Goal: Task Accomplishment & Management: Manage account settings

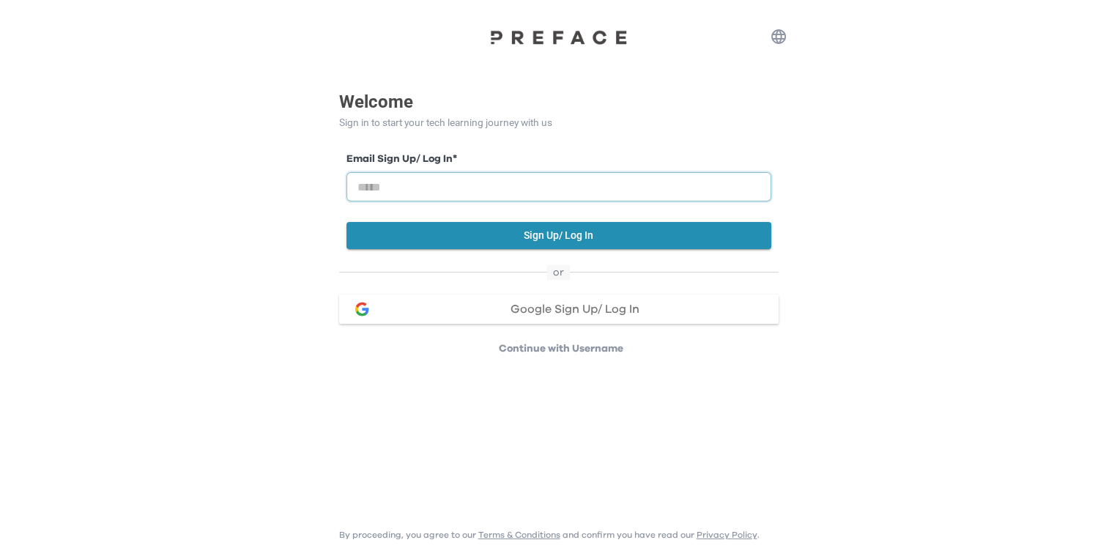
click at [442, 186] on input "email" at bounding box center [558, 186] width 425 height 29
click at [433, 187] on input "email" at bounding box center [558, 186] width 425 height 29
click at [453, 185] on input "email" at bounding box center [558, 186] width 425 height 29
click at [378, 190] on input "email" at bounding box center [558, 186] width 425 height 29
click at [541, 309] on span "Google Sign Up/ Log In" at bounding box center [574, 309] width 129 height 12
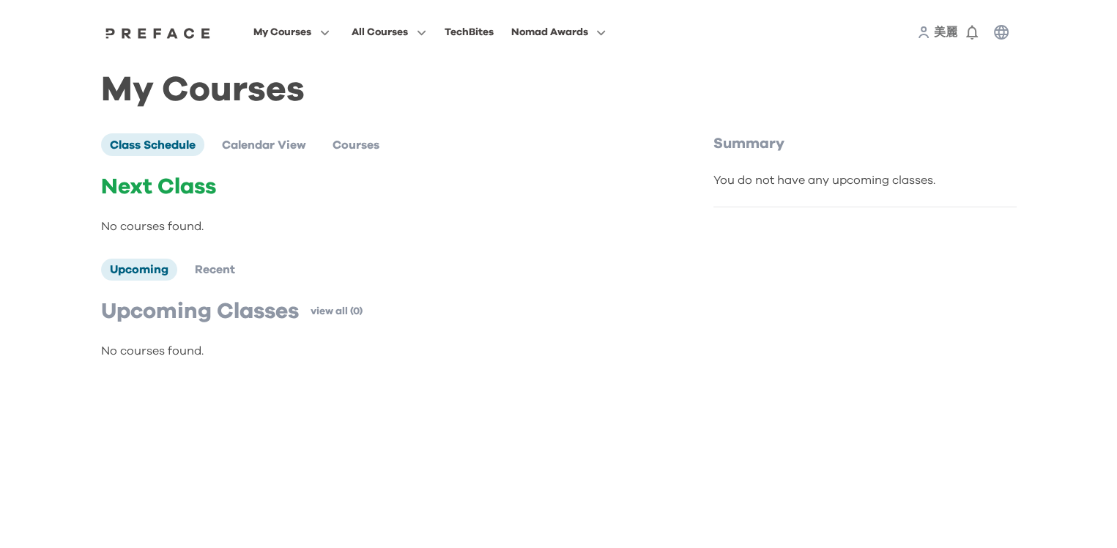
click at [194, 195] on p "Next Class" at bounding box center [376, 187] width 551 height 26
click at [182, 198] on p "Next Class" at bounding box center [376, 187] width 551 height 26
click at [299, 151] on span "Calendar View" at bounding box center [264, 145] width 84 height 12
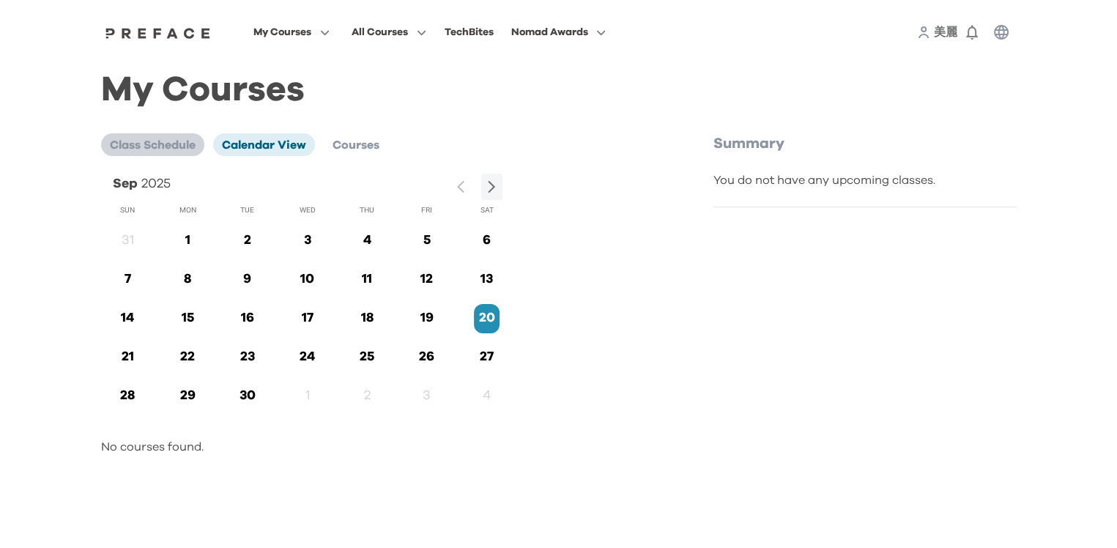
click at [182, 152] on li "Class Schedule" at bounding box center [152, 144] width 103 height 22
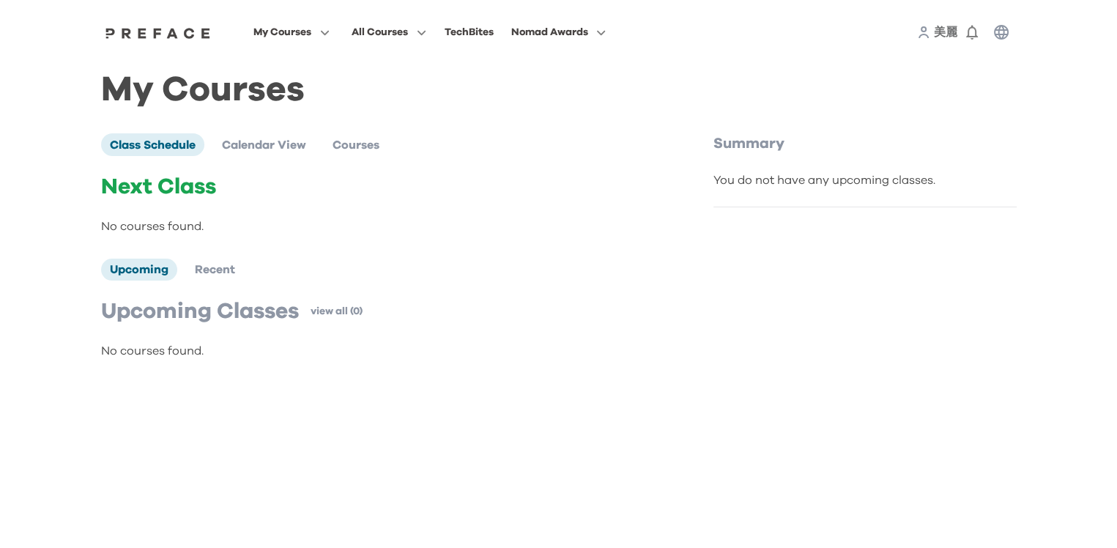
click at [940, 34] on span "美麗" at bounding box center [945, 32] width 23 height 12
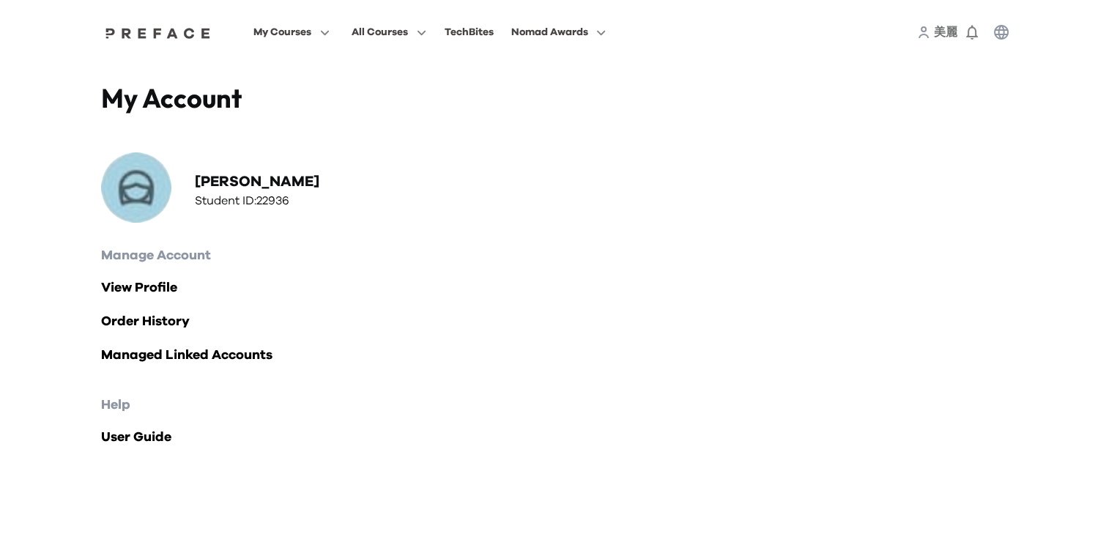
click at [135, 192] on img at bounding box center [136, 187] width 70 height 70
click at [272, 34] on span "My Courses" at bounding box center [282, 32] width 58 height 18
click at [324, 28] on icon "button" at bounding box center [321, 32] width 15 height 11
click at [289, 97] on span at bounding box center [292, 91] width 138 height 41
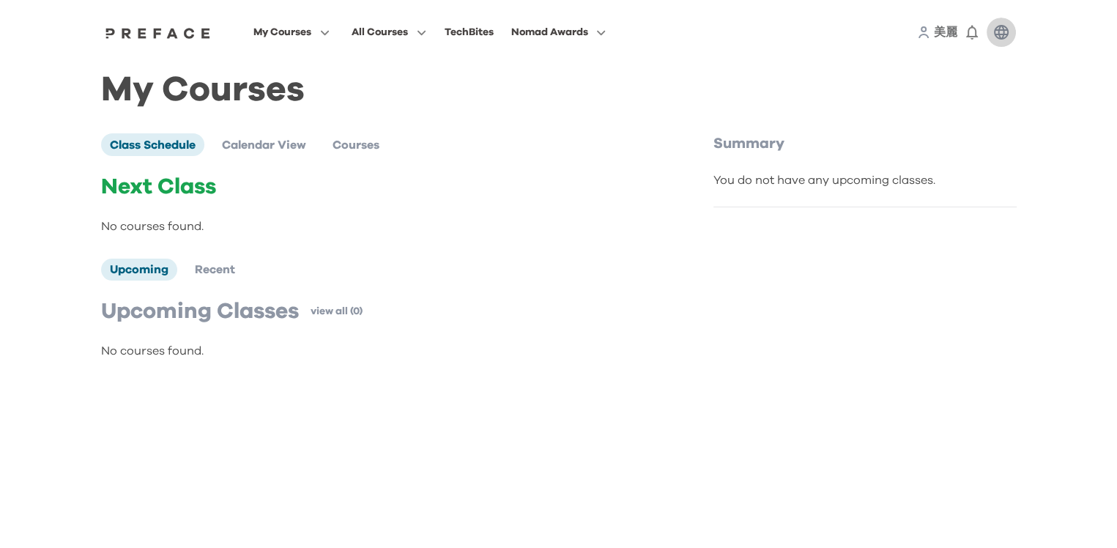
click at [1007, 32] on icon "button" at bounding box center [1001, 32] width 15 height 15
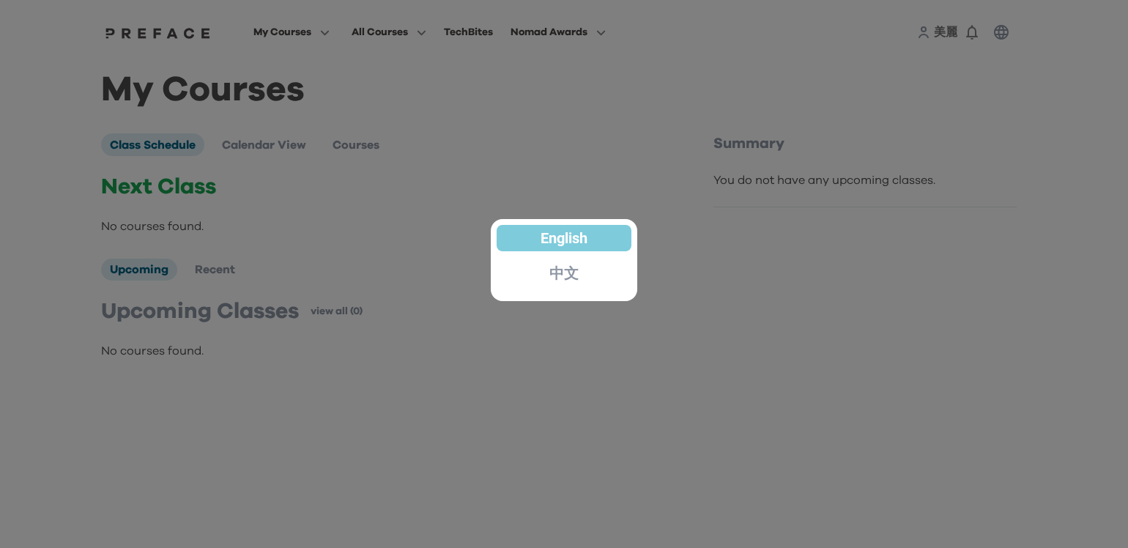
click at [554, 268] on p "中文" at bounding box center [563, 273] width 29 height 15
click at [557, 276] on p "中文" at bounding box center [563, 273] width 29 height 15
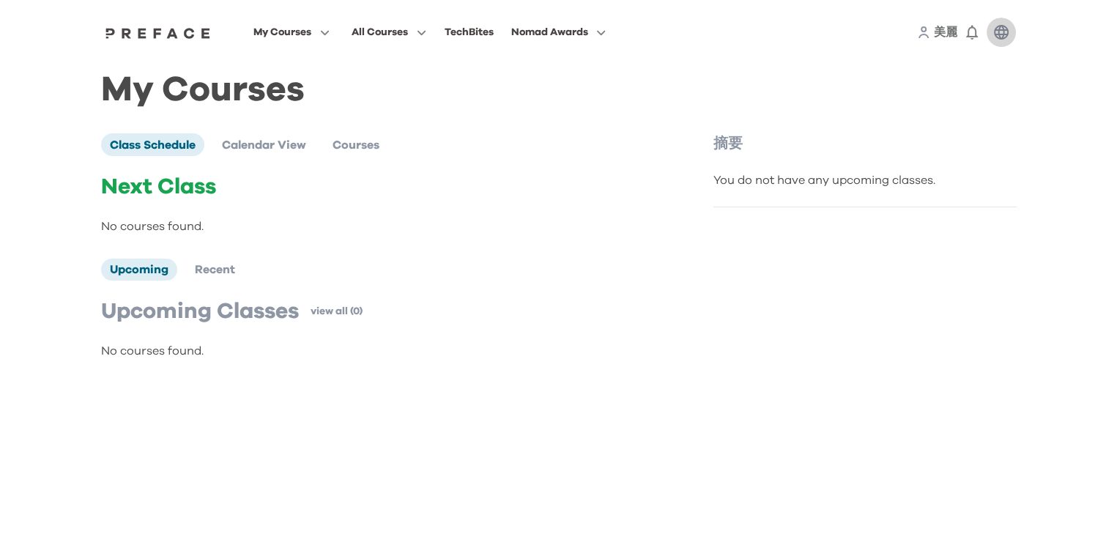
click at [1003, 34] on icon "button" at bounding box center [1001, 32] width 15 height 15
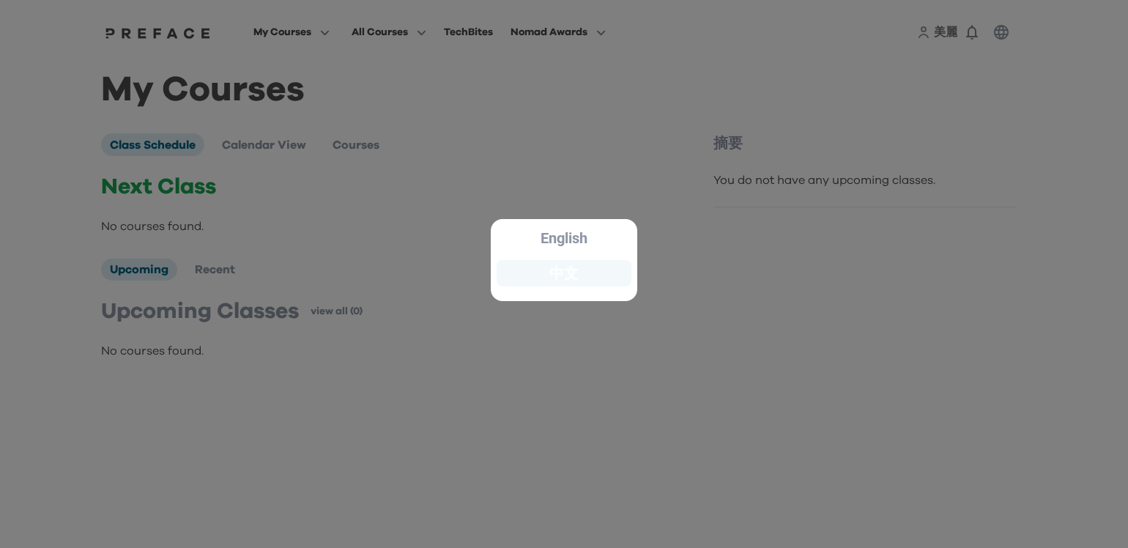
click at [570, 283] on div "中文" at bounding box center [564, 273] width 135 height 26
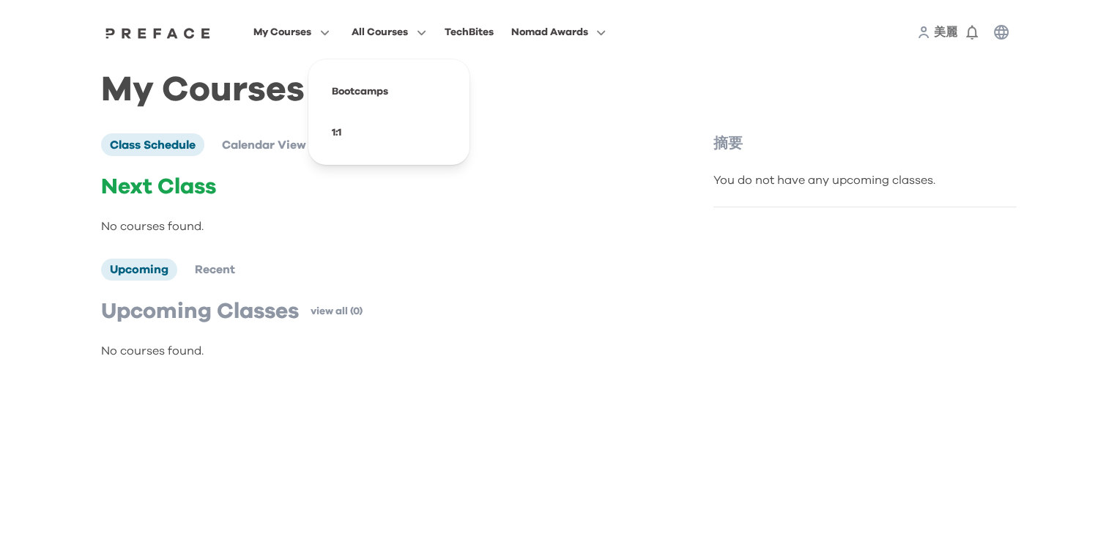
click at [387, 35] on span "All Courses" at bounding box center [380, 32] width 56 height 18
click at [387, 34] on span "All Courses" at bounding box center [380, 32] width 56 height 18
drag, startPoint x: 932, startPoint y: 32, endPoint x: 940, endPoint y: 31, distance: 8.9
click at [933, 32] on div "美麗 0" at bounding box center [966, 32] width 99 height 29
click at [958, 31] on button "0" at bounding box center [971, 32] width 29 height 29
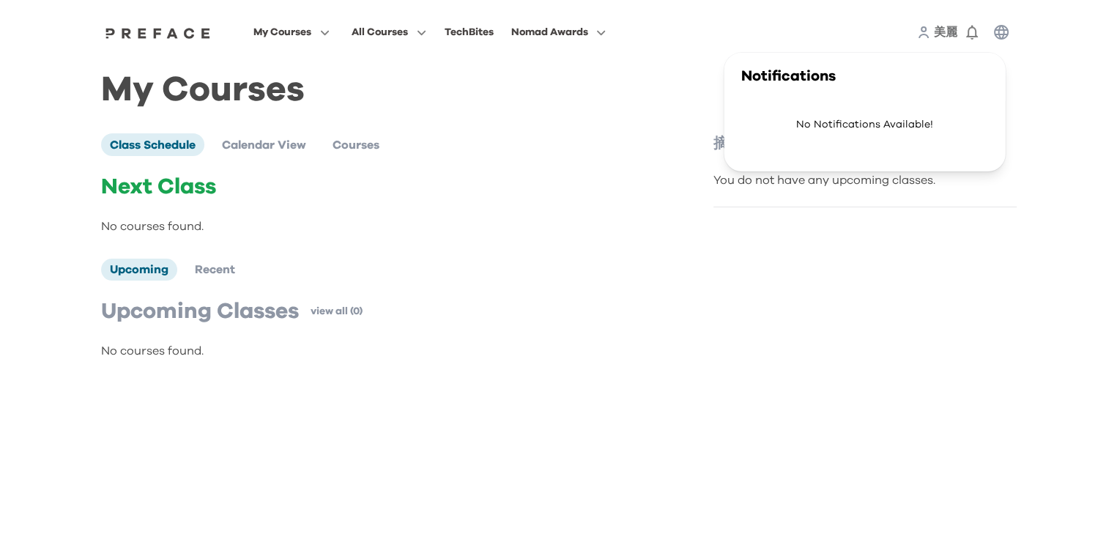
click at [924, 33] on icon at bounding box center [923, 32] width 13 height 13
click at [1014, 31] on button "button" at bounding box center [1000, 32] width 29 height 29
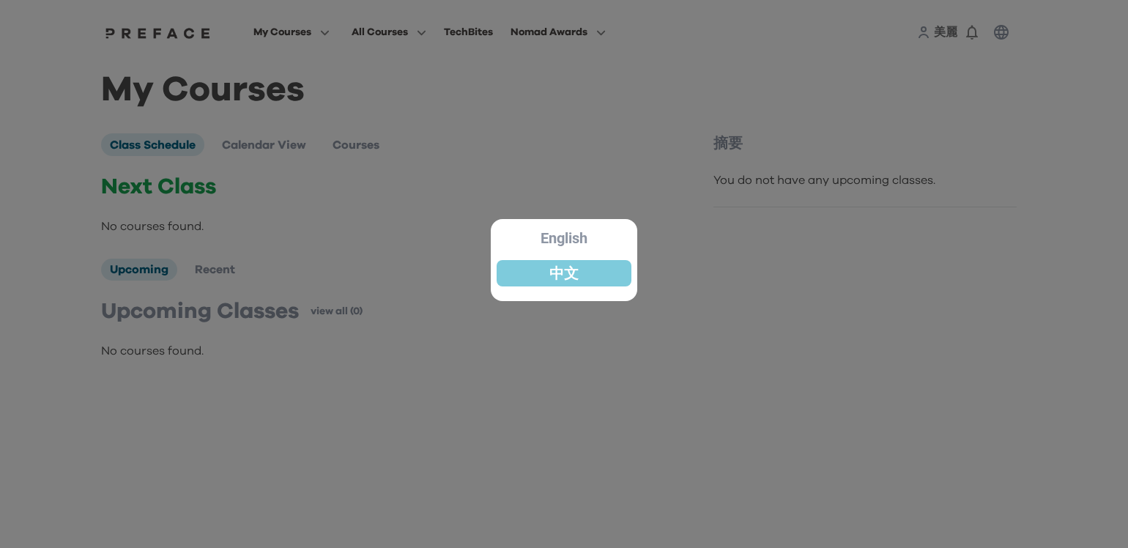
drag, startPoint x: 901, startPoint y: 179, endPoint x: 535, endPoint y: 229, distance: 369.7
click at [899, 179] on div at bounding box center [564, 274] width 1128 height 548
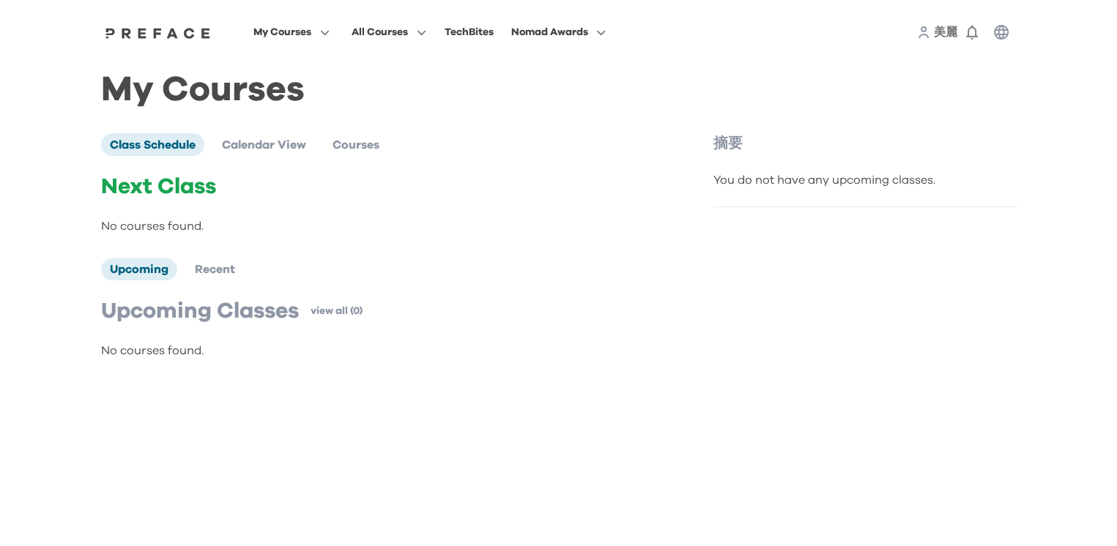
click at [939, 183] on div "You do not have any upcoming classes." at bounding box center [864, 180] width 303 height 18
drag, startPoint x: 910, startPoint y: 184, endPoint x: 696, endPoint y: 172, distance: 214.2
click at [861, 179] on div "You do not have any upcoming classes." at bounding box center [864, 180] width 303 height 18
click at [946, 179] on div "You do not have any upcoming classes." at bounding box center [864, 180] width 303 height 18
drag, startPoint x: 929, startPoint y: 181, endPoint x: 935, endPoint y: 118, distance: 63.3
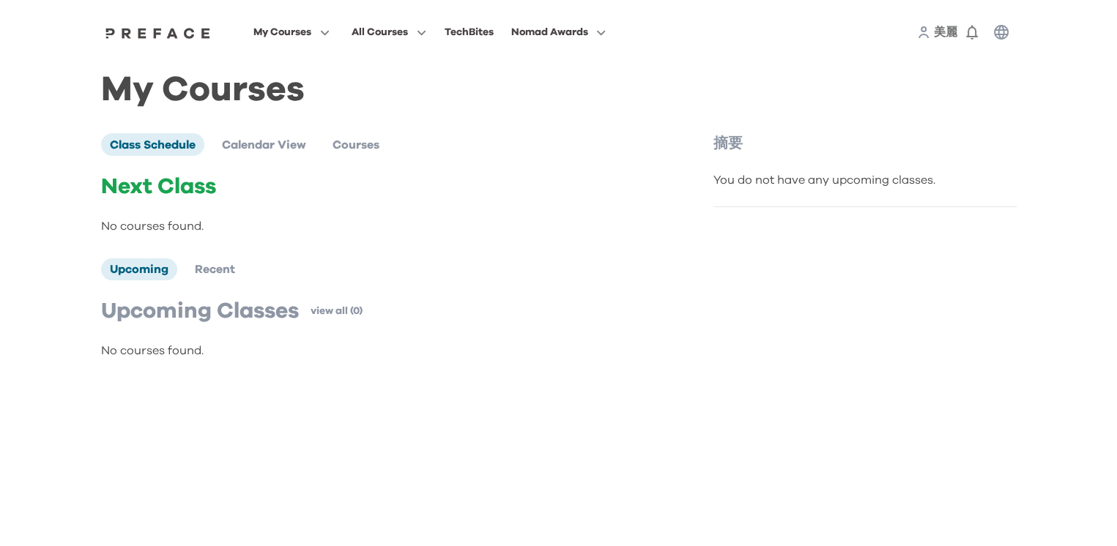
click at [934, 149] on div "摘要 You do not have any upcoming classes." at bounding box center [864, 170] width 303 height 74
click at [978, 31] on icon "button" at bounding box center [972, 32] width 18 height 18
click at [946, 33] on span "美麗" at bounding box center [945, 32] width 23 height 12
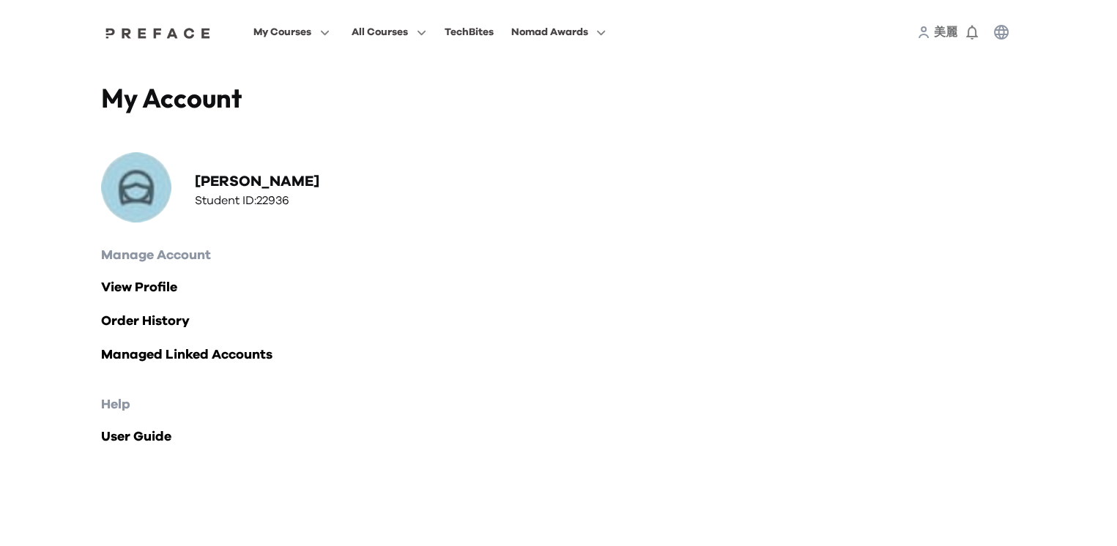
click at [306, 203] on div "美麗 康 Student ID: 22936" at bounding box center [256, 190] width 171 height 38
click at [296, 201] on div "美麗 康 Student ID: 22936" at bounding box center [256, 190] width 171 height 38
click at [157, 327] on link "Order History" at bounding box center [558, 321] width 915 height 21
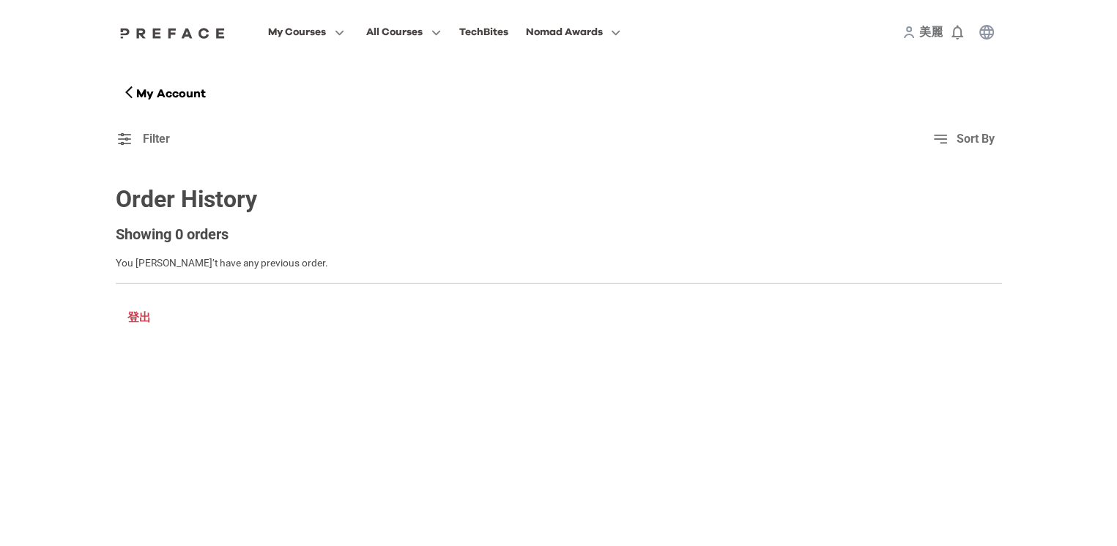
click at [133, 324] on p "登出" at bounding box center [139, 318] width 32 height 18
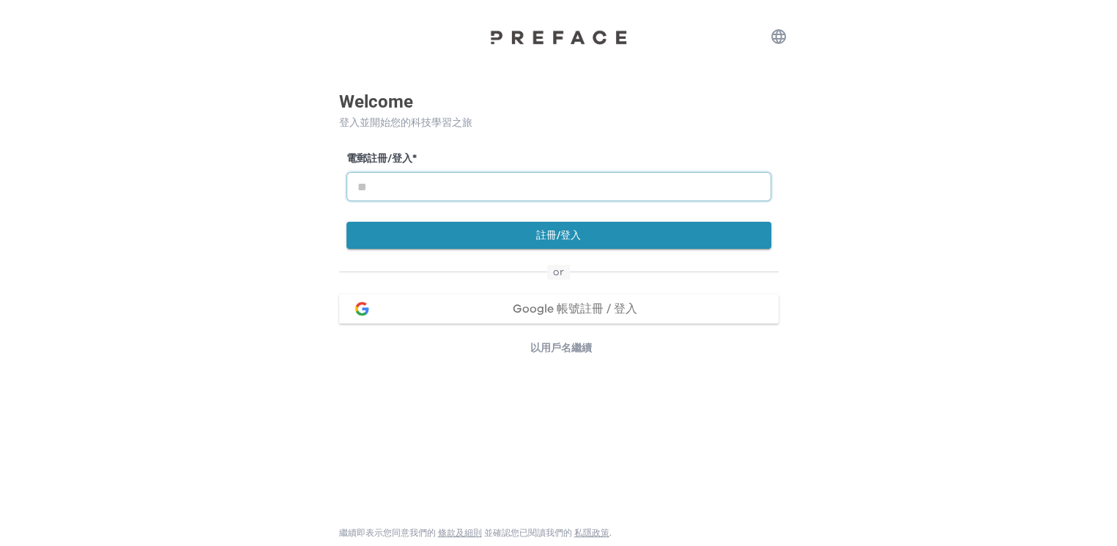
click at [390, 172] on input "email" at bounding box center [558, 186] width 425 height 29
click at [569, 307] on span "Google 帳號註冊 / 登入" at bounding box center [575, 309] width 125 height 12
click at [385, 188] on input "email" at bounding box center [558, 186] width 425 height 29
click at [398, 193] on input "*****" at bounding box center [558, 186] width 425 height 29
type input "*"
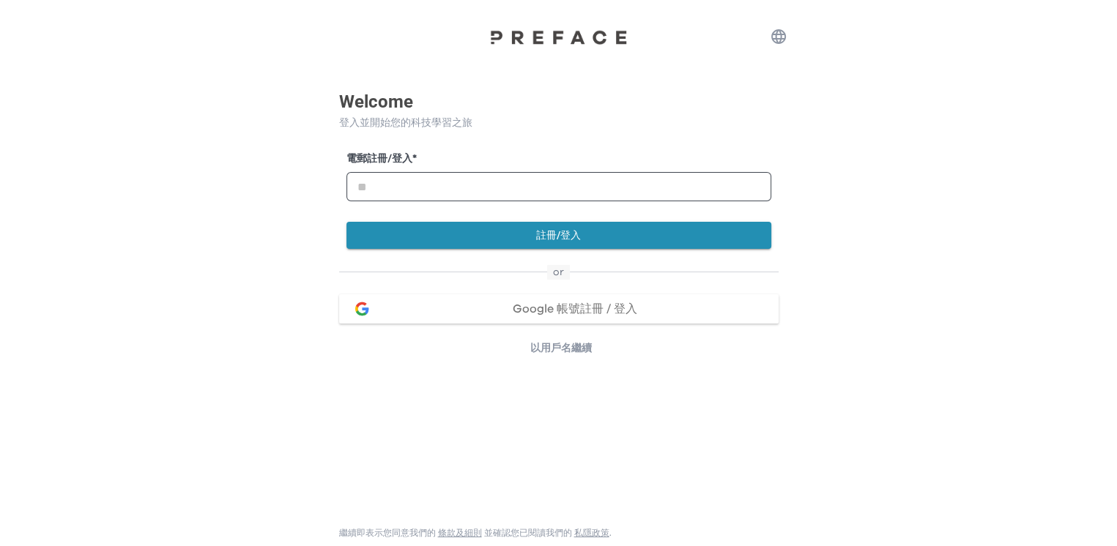
click at [545, 306] on span "Google 帳號註冊 / 登入" at bounding box center [575, 309] width 125 height 12
click at [630, 307] on span "Google 帳號註冊 / 登入" at bounding box center [575, 309] width 125 height 12
click at [583, 308] on span "Google 帳號註冊 / 登入" at bounding box center [575, 309] width 125 height 12
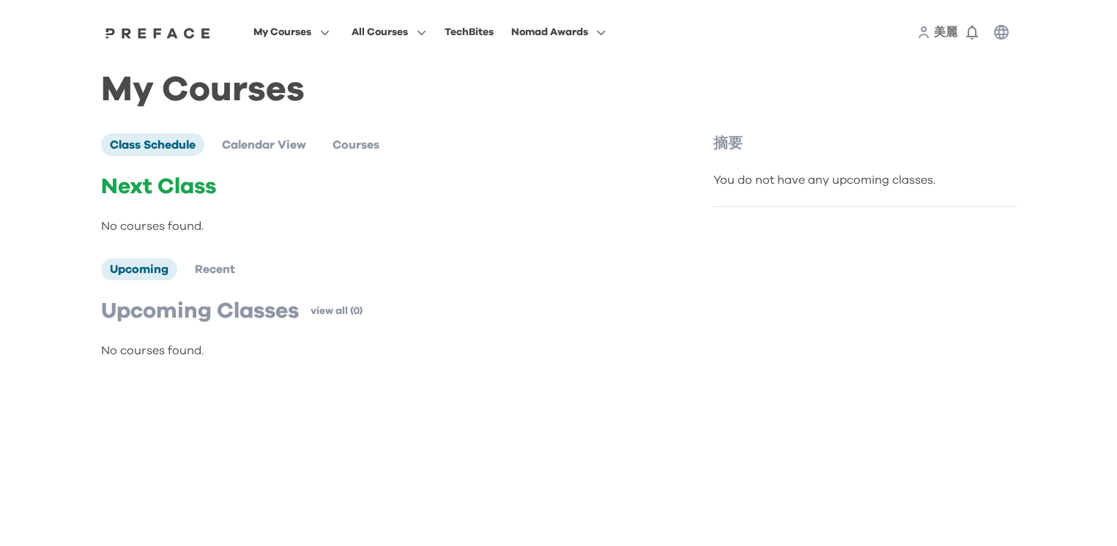
click at [193, 200] on p "Next Class" at bounding box center [376, 187] width 551 height 26
drag, startPoint x: 184, startPoint y: 220, endPoint x: 186, endPoint y: 213, distance: 7.6
click at [185, 214] on div "Next Class No courses found." at bounding box center [376, 205] width 551 height 62
click at [272, 149] on span "Calendar View" at bounding box center [264, 145] width 84 height 12
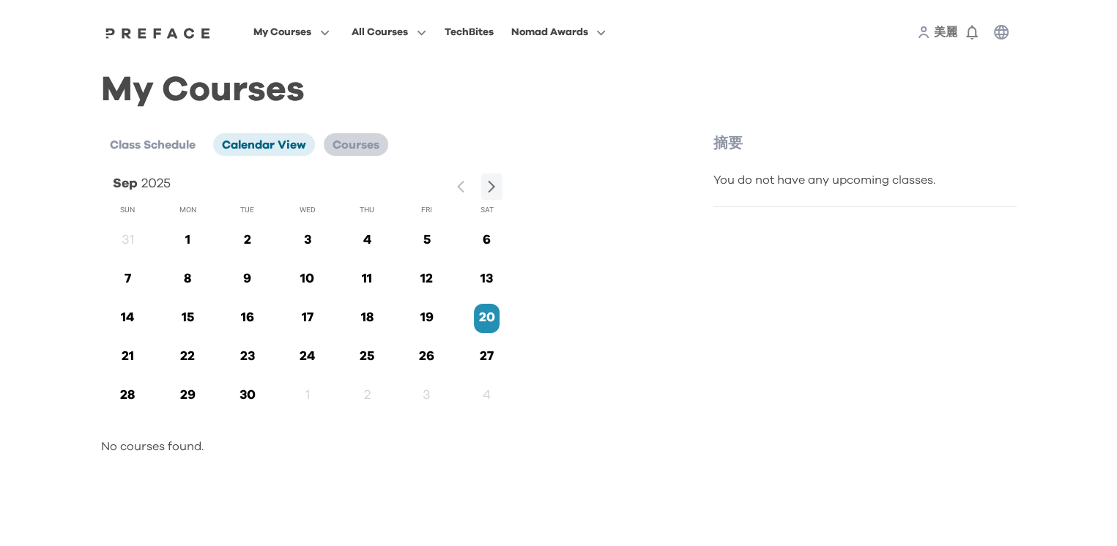
click at [352, 147] on span "Courses" at bounding box center [355, 145] width 47 height 12
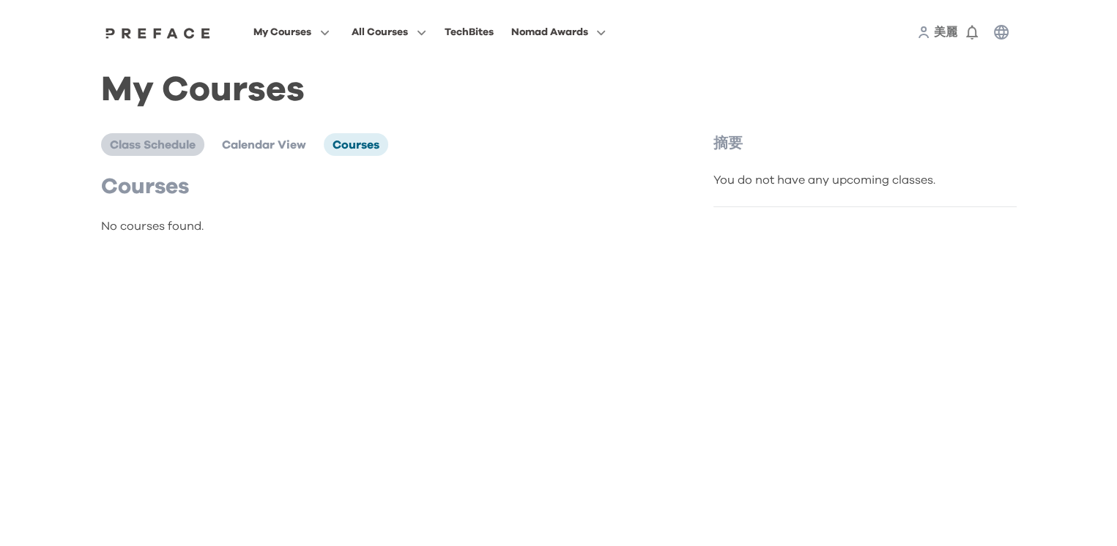
click at [118, 145] on span "Class Schedule" at bounding box center [153, 145] width 86 height 12
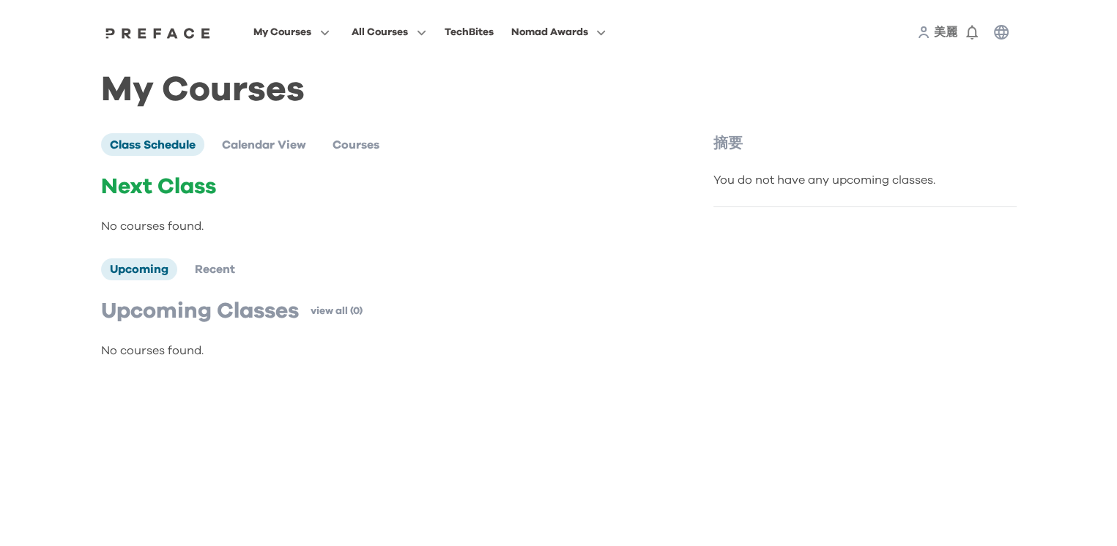
click at [176, 355] on p "No courses found." at bounding box center [376, 351] width 551 height 18
click at [288, 31] on span "My Courses" at bounding box center [282, 32] width 58 height 18
click at [382, 29] on span "All Courses" at bounding box center [380, 32] width 56 height 18
click at [468, 34] on div "TechBites" at bounding box center [468, 32] width 49 height 18
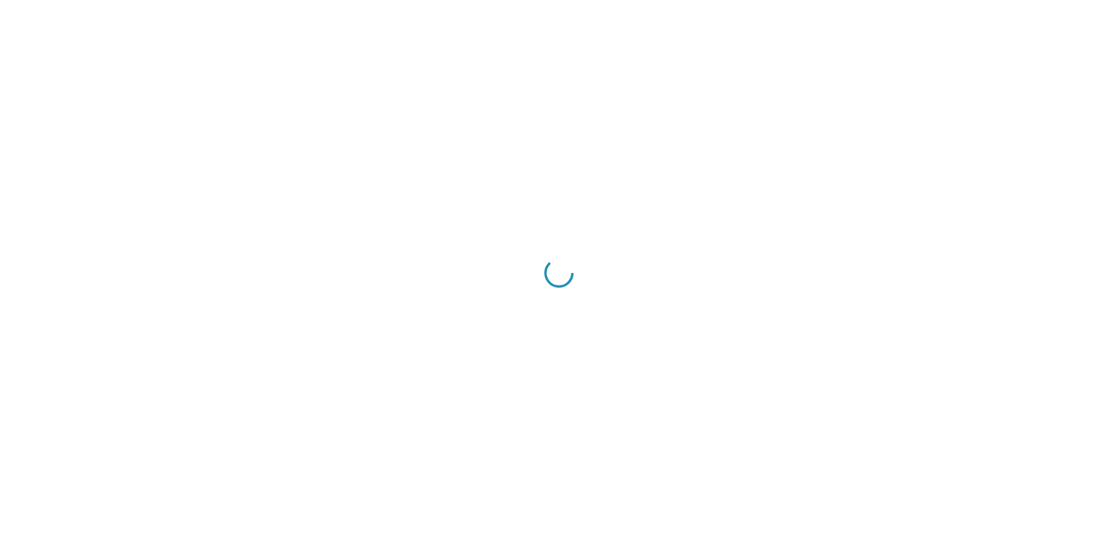
click at [473, 31] on div at bounding box center [558, 273] width 1117 height 546
